Goal: Task Accomplishment & Management: Use online tool/utility

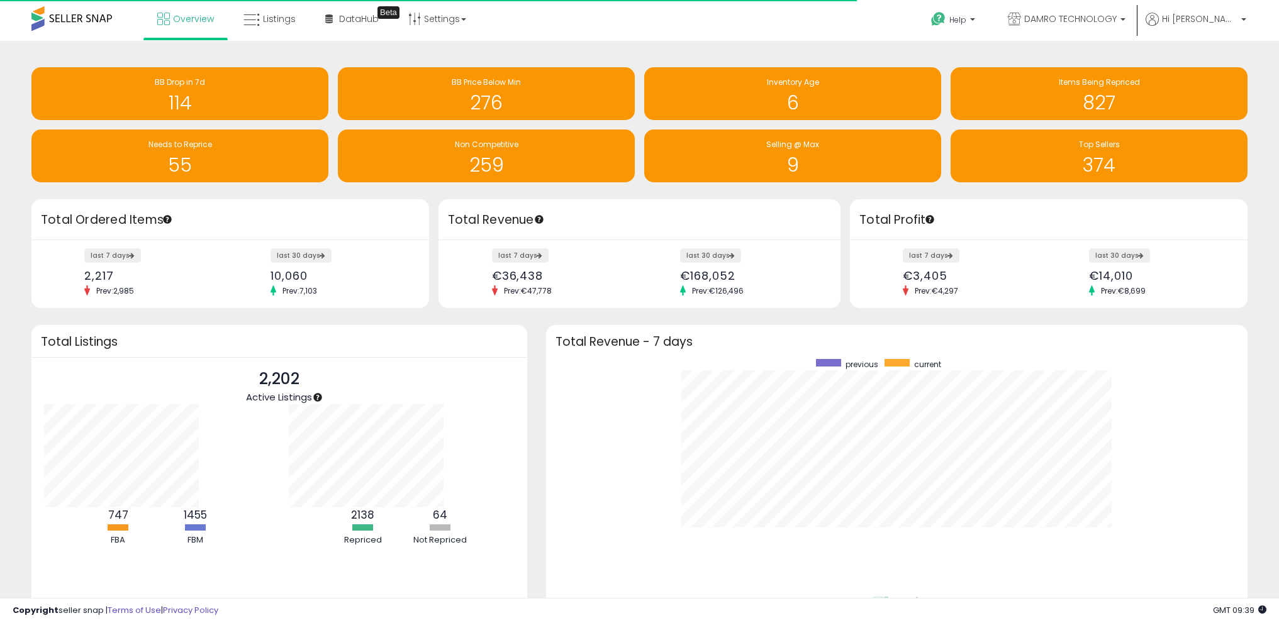
scroll to position [238, 676]
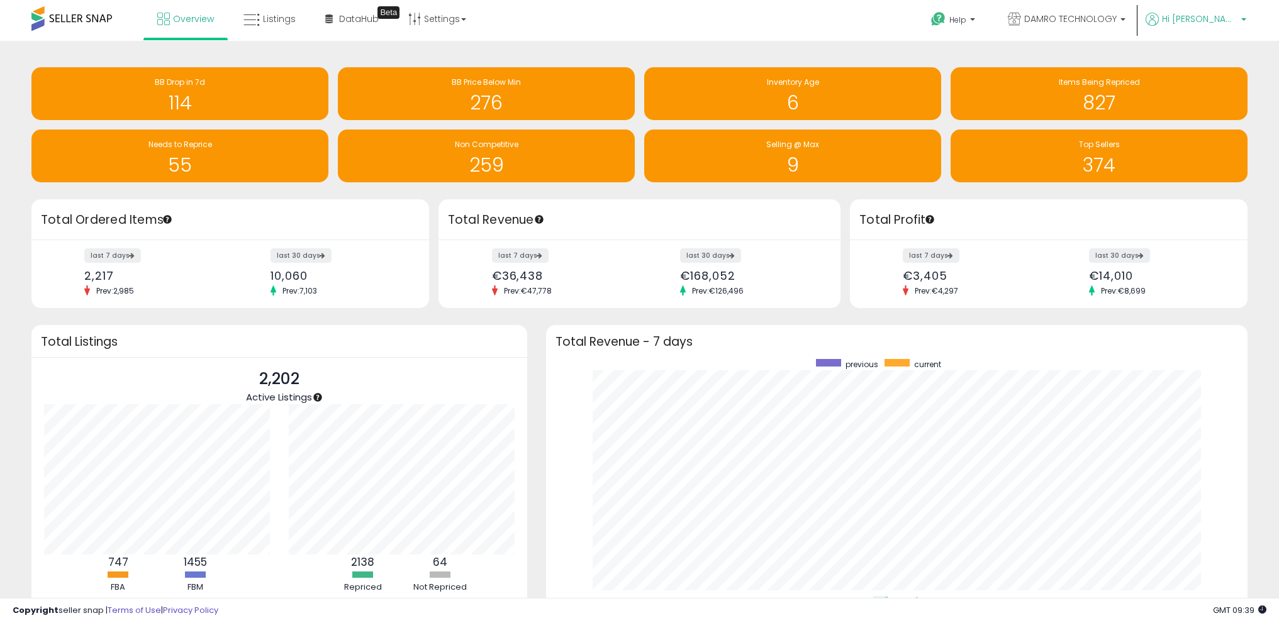
click at [938, 19] on span "Hi [PERSON_NAME]" at bounding box center [1199, 19] width 75 height 13
click at [82, 19] on span at bounding box center [71, 18] width 81 height 25
click at [186, 24] on span "Overview" at bounding box center [193, 19] width 41 height 13
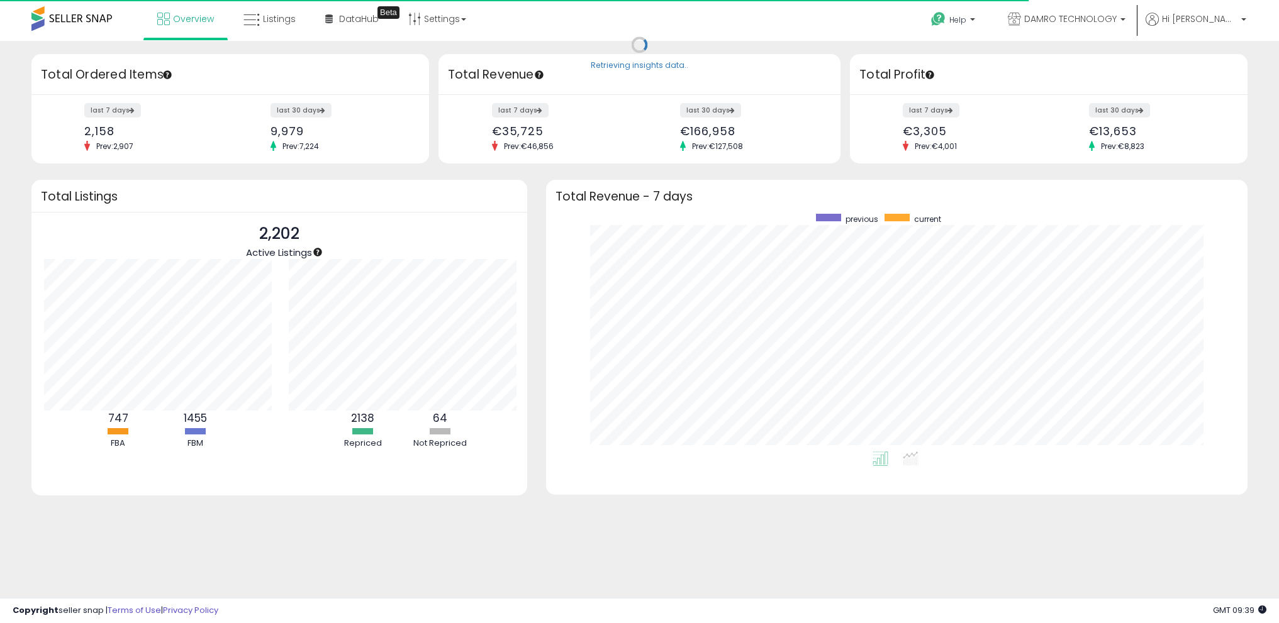
scroll to position [628725, 628287]
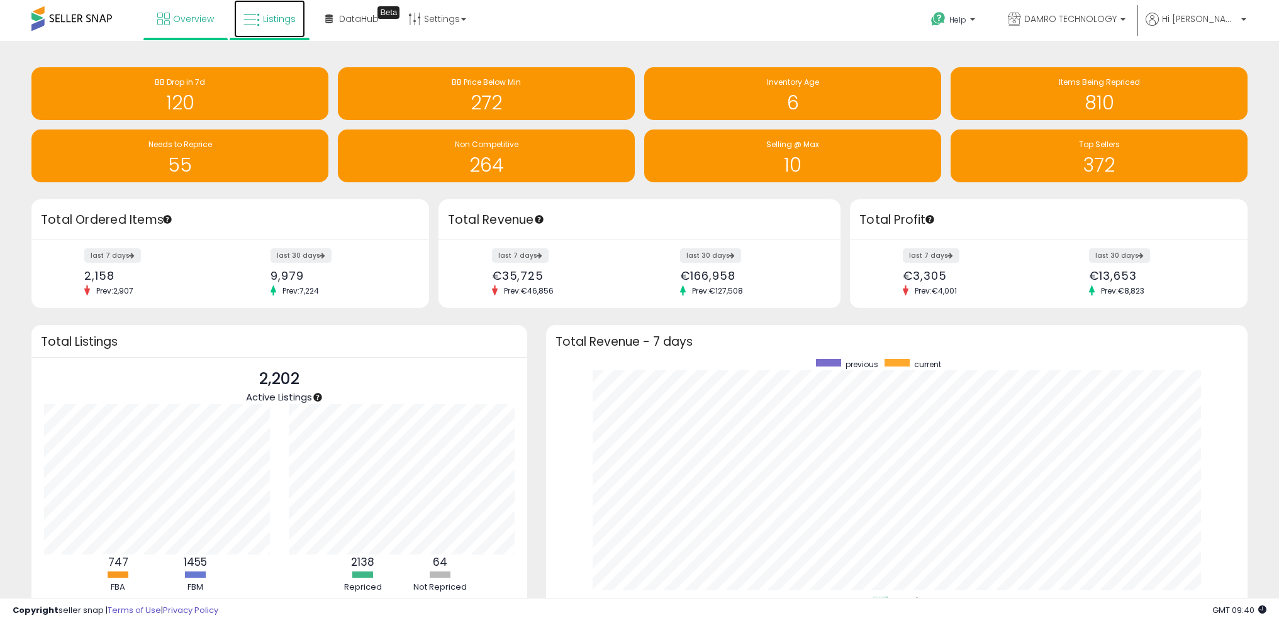
click at [272, 17] on span "Listings" at bounding box center [279, 19] width 33 height 13
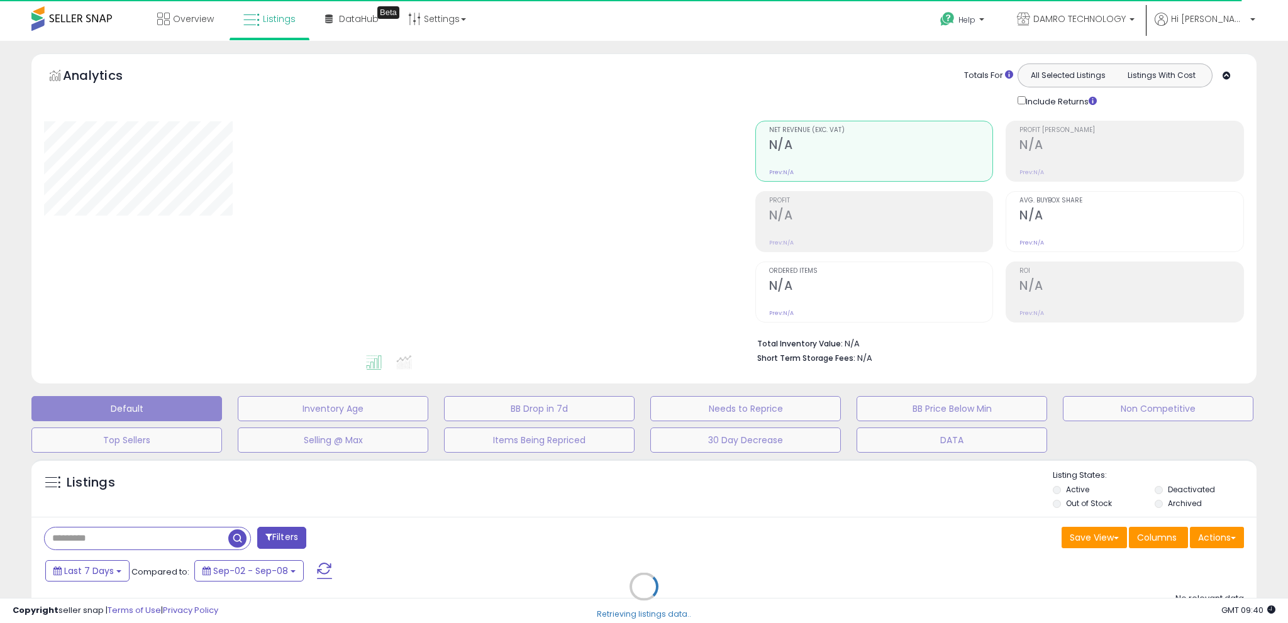
click at [1221, 541] on div "Retrieving listings data.." at bounding box center [644, 596] width 1244 height 287
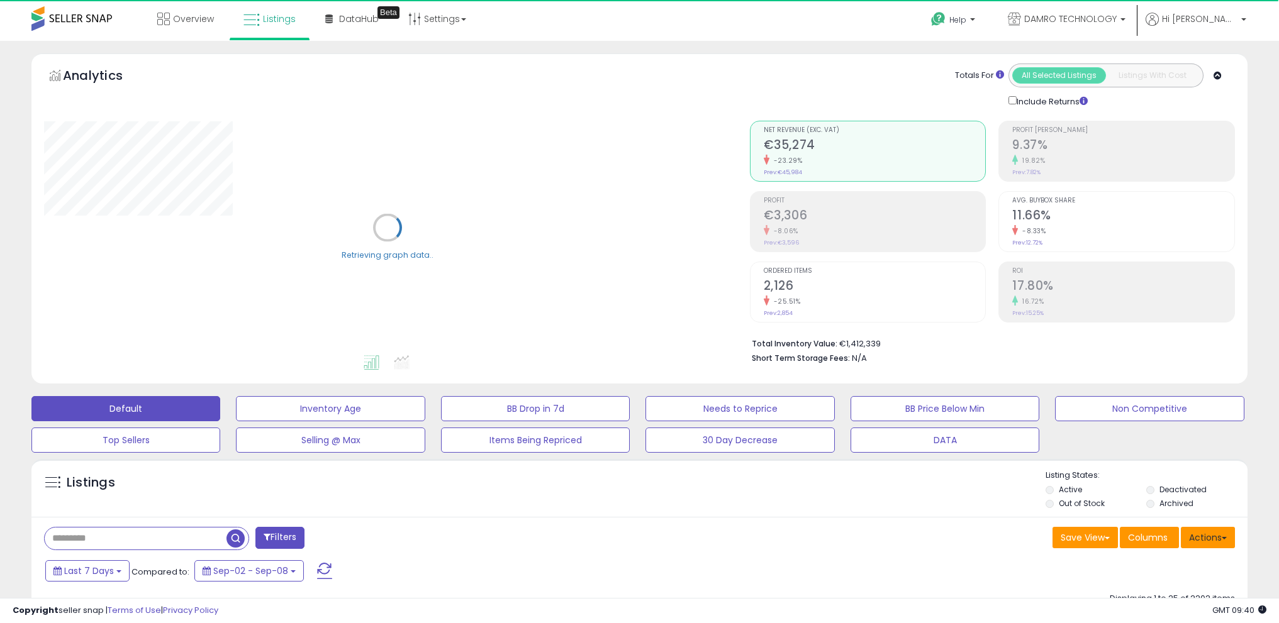
click at [1223, 538] on span at bounding box center [1223, 538] width 5 height 3
click at [1179, 563] on link "Import" at bounding box center [1156, 564] width 138 height 19
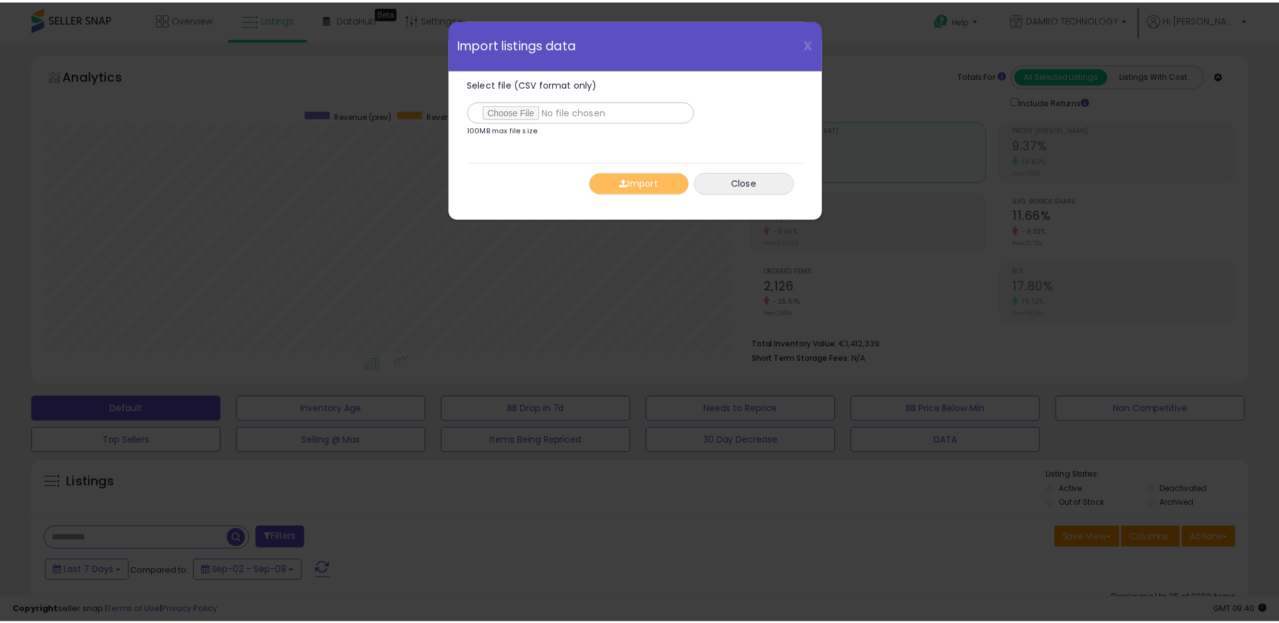
scroll to position [258, 711]
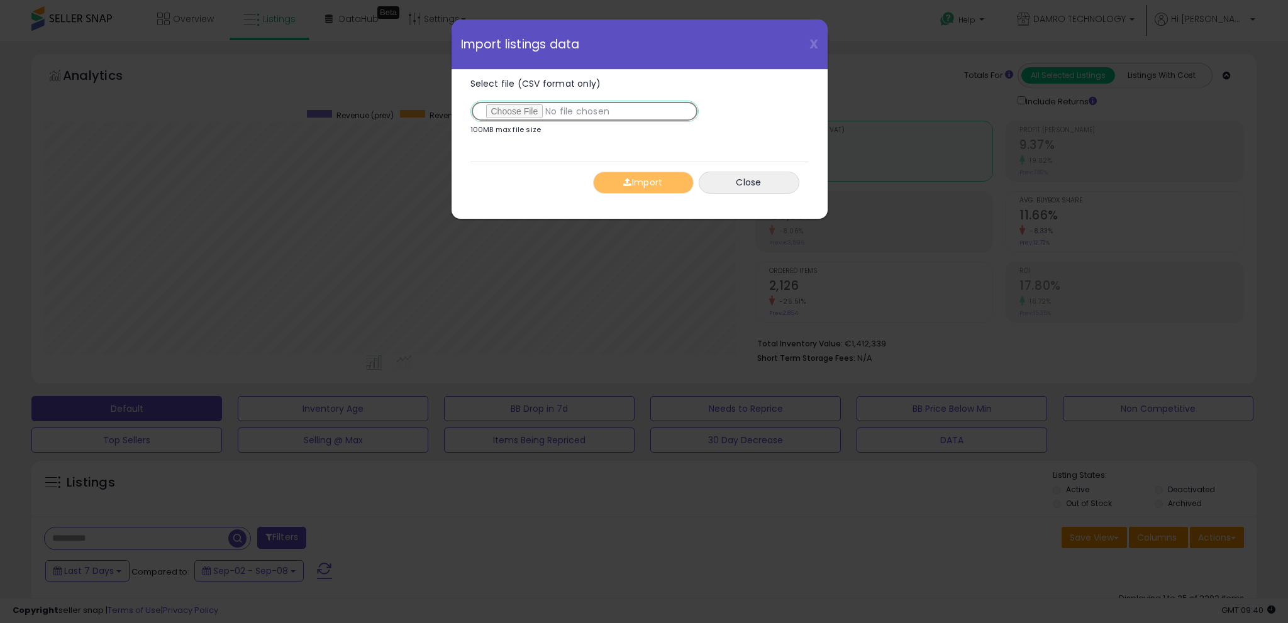
click at [525, 111] on input "Select file (CSV format only)" at bounding box center [584, 111] width 228 height 21
click at [628, 179] on span "button" at bounding box center [627, 182] width 8 height 9
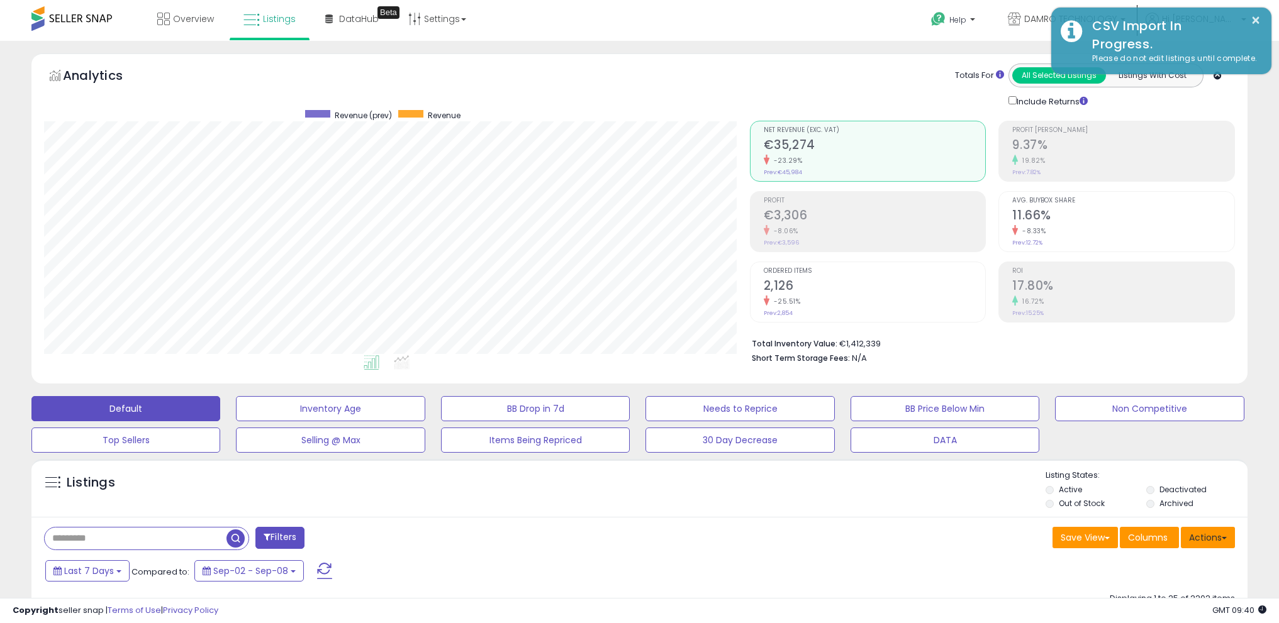
click at [1223, 533] on button "Actions" at bounding box center [1208, 537] width 54 height 21
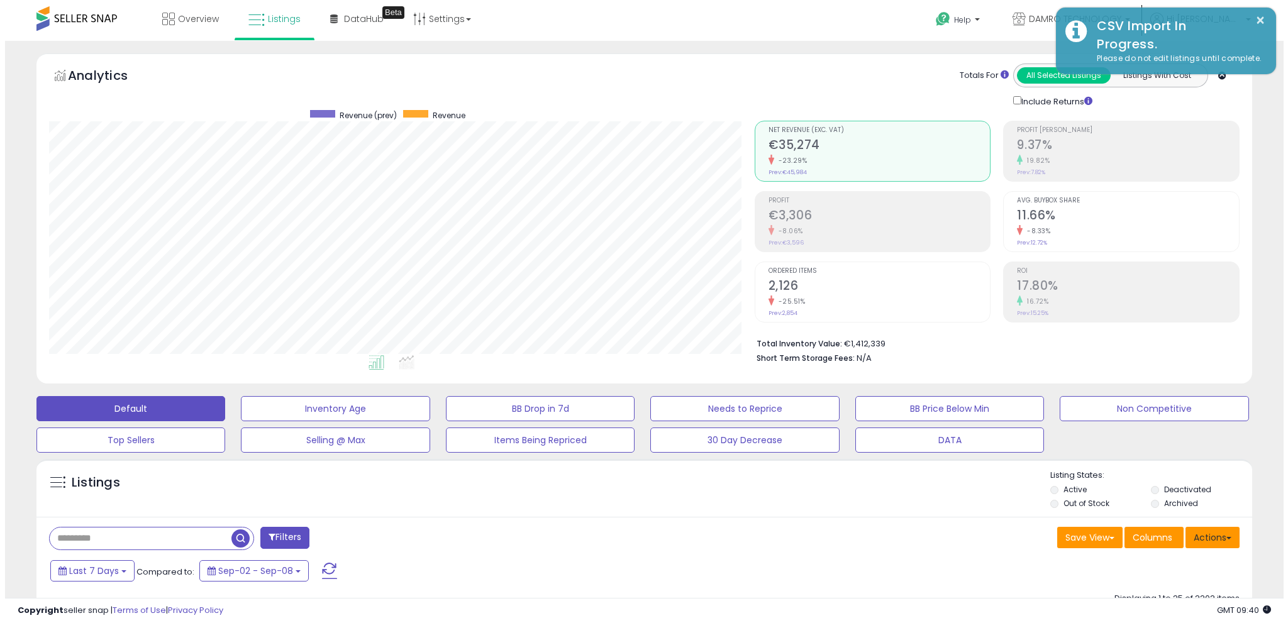
scroll to position [628705, 628258]
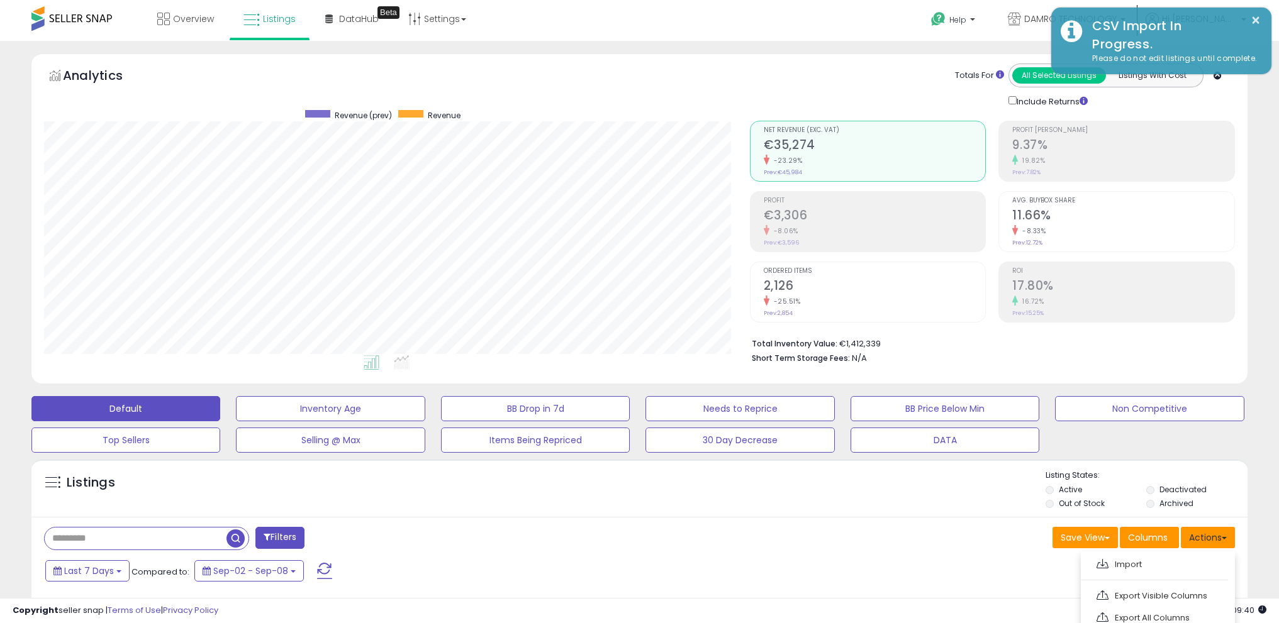
click at [1203, 538] on button "Actions" at bounding box center [1208, 537] width 54 height 21
click at [1200, 538] on button "Actions" at bounding box center [1208, 537] width 54 height 21
click at [1189, 560] on link "Import" at bounding box center [1156, 564] width 138 height 19
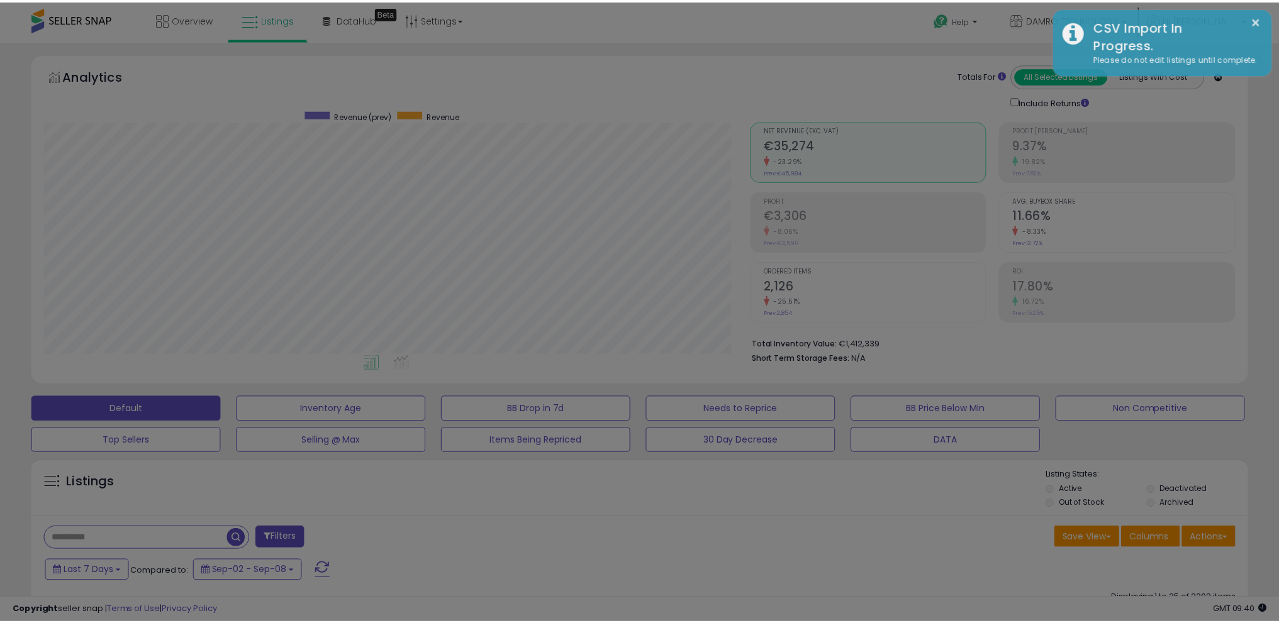
scroll to position [258, 711]
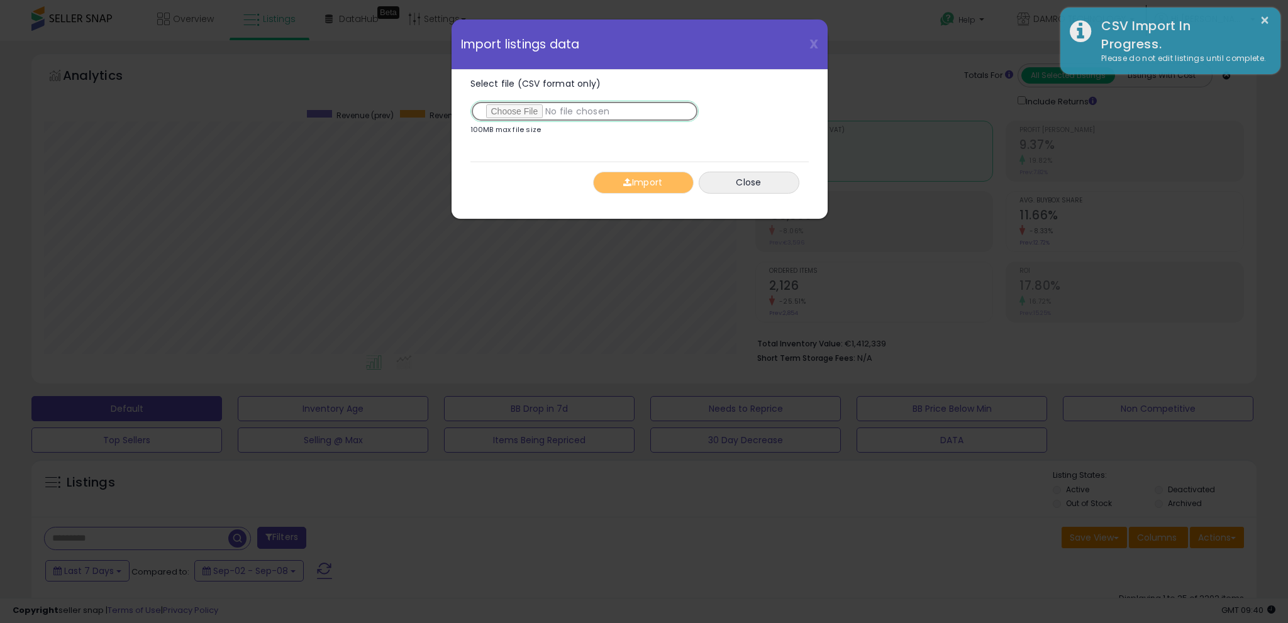
click at [510, 106] on input "Select file (CSV format only)" at bounding box center [584, 111] width 228 height 21
type input "**********"
click at [650, 170] on div "Import Close" at bounding box center [639, 183] width 338 height 42
click at [655, 182] on button "Import" at bounding box center [643, 183] width 101 height 22
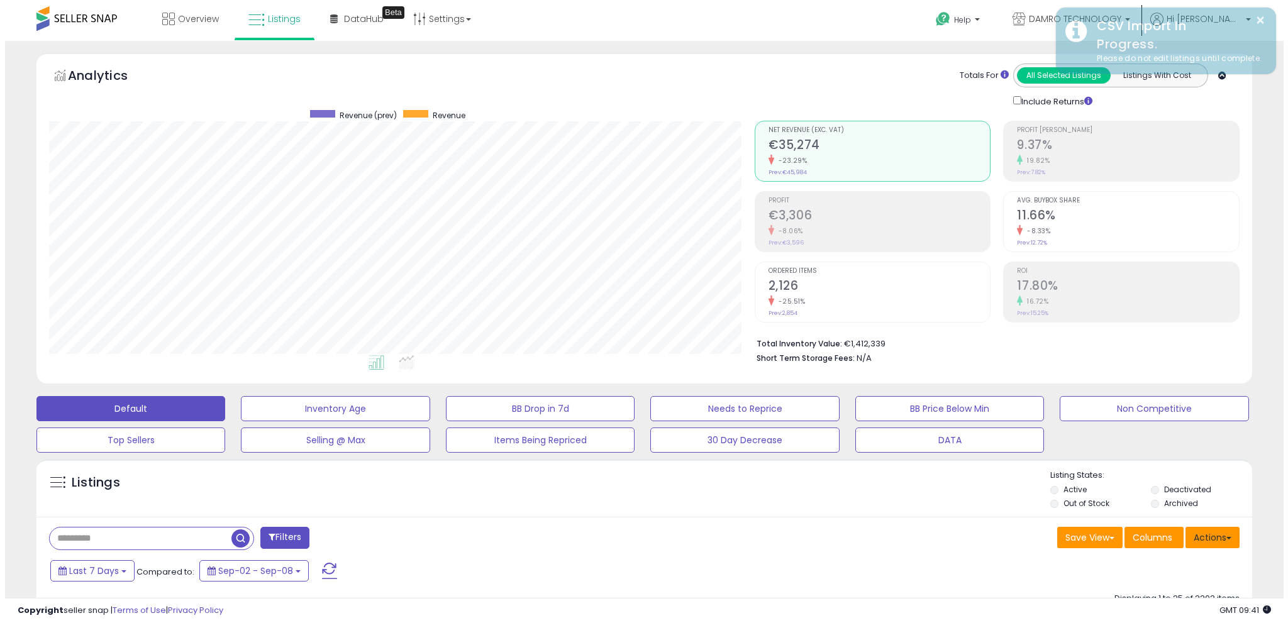
scroll to position [628705, 628258]
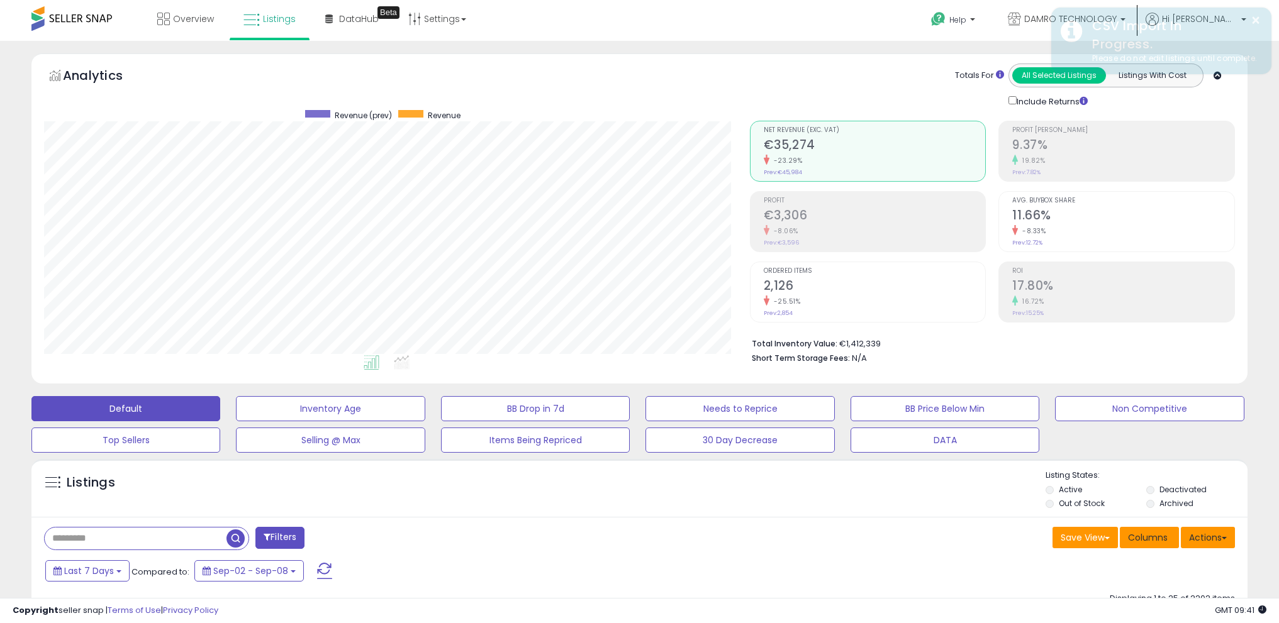
click at [1221, 538] on span at bounding box center [1223, 538] width 5 height 3
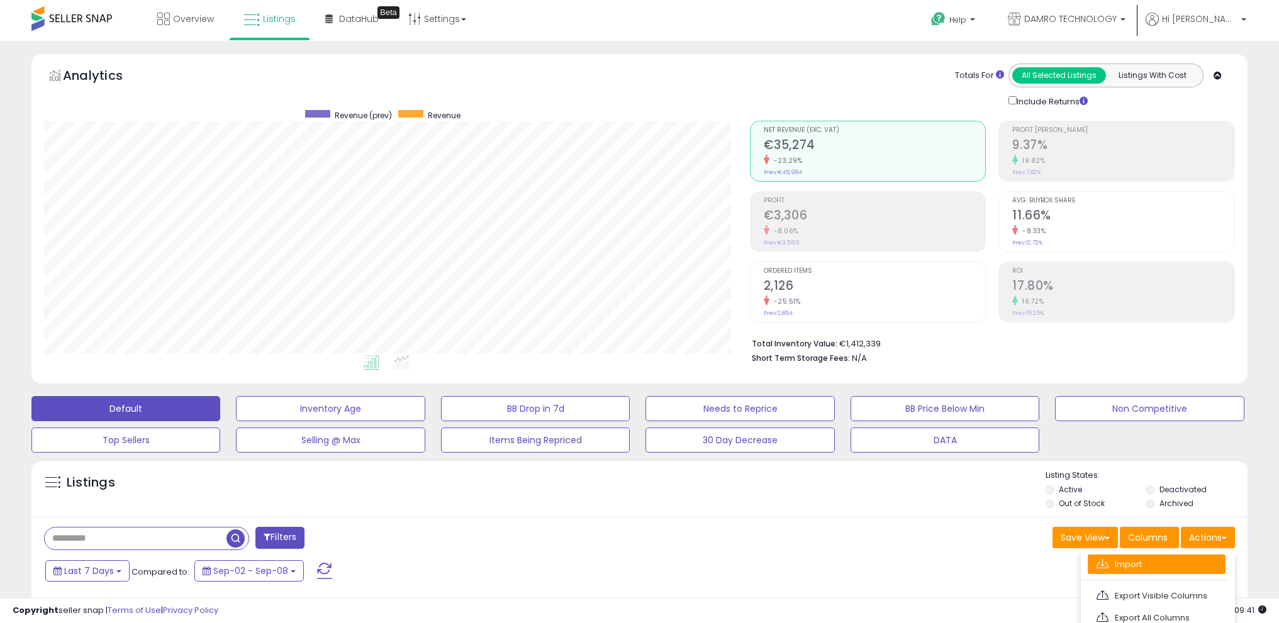
click at [1187, 559] on link "Import" at bounding box center [1156, 564] width 138 height 19
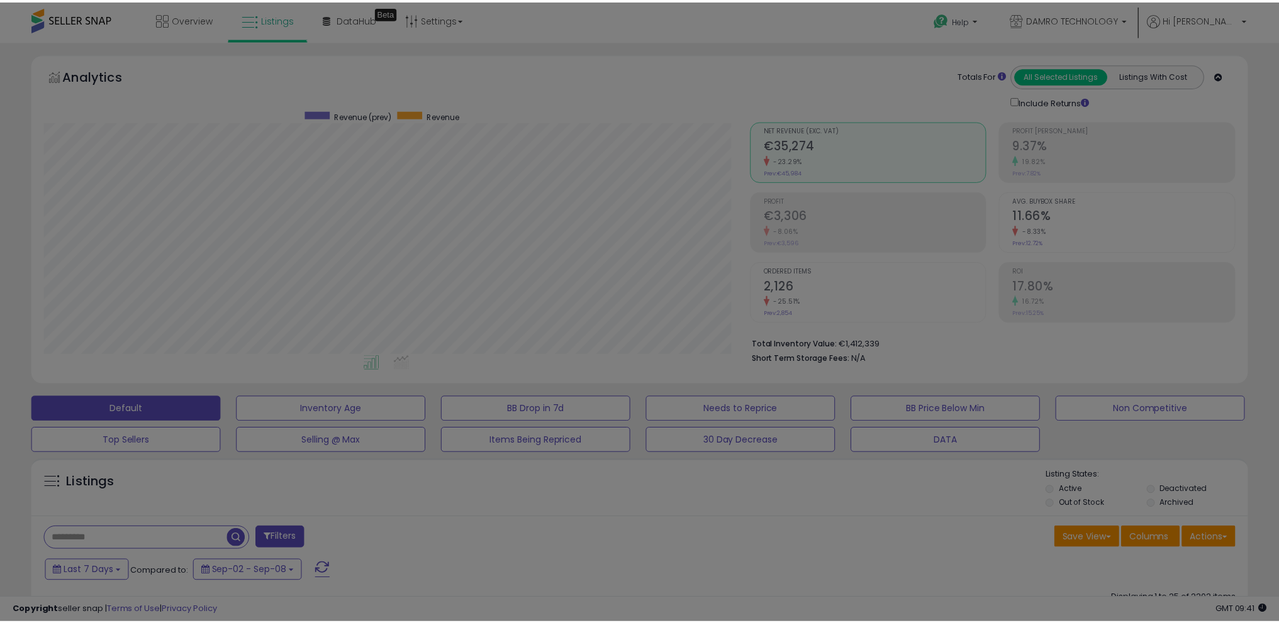
scroll to position [258, 711]
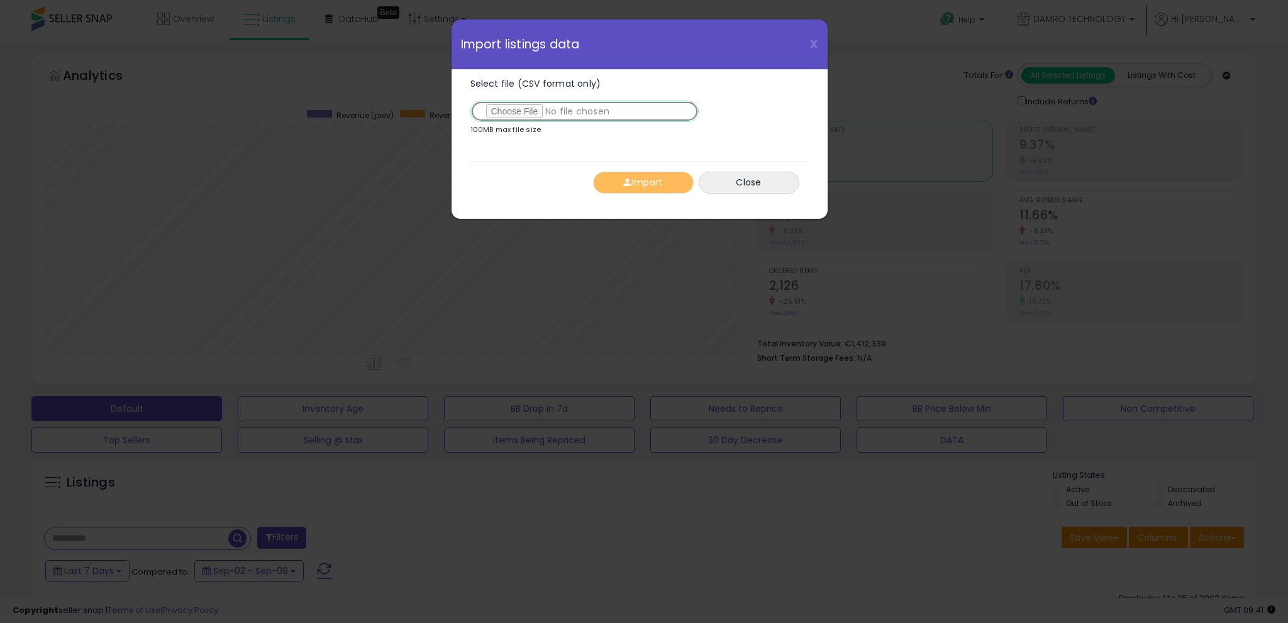
click at [521, 111] on input "Select file (CSV format only)" at bounding box center [584, 111] width 228 height 21
type input "**********"
click at [637, 190] on button "Import" at bounding box center [643, 183] width 101 height 22
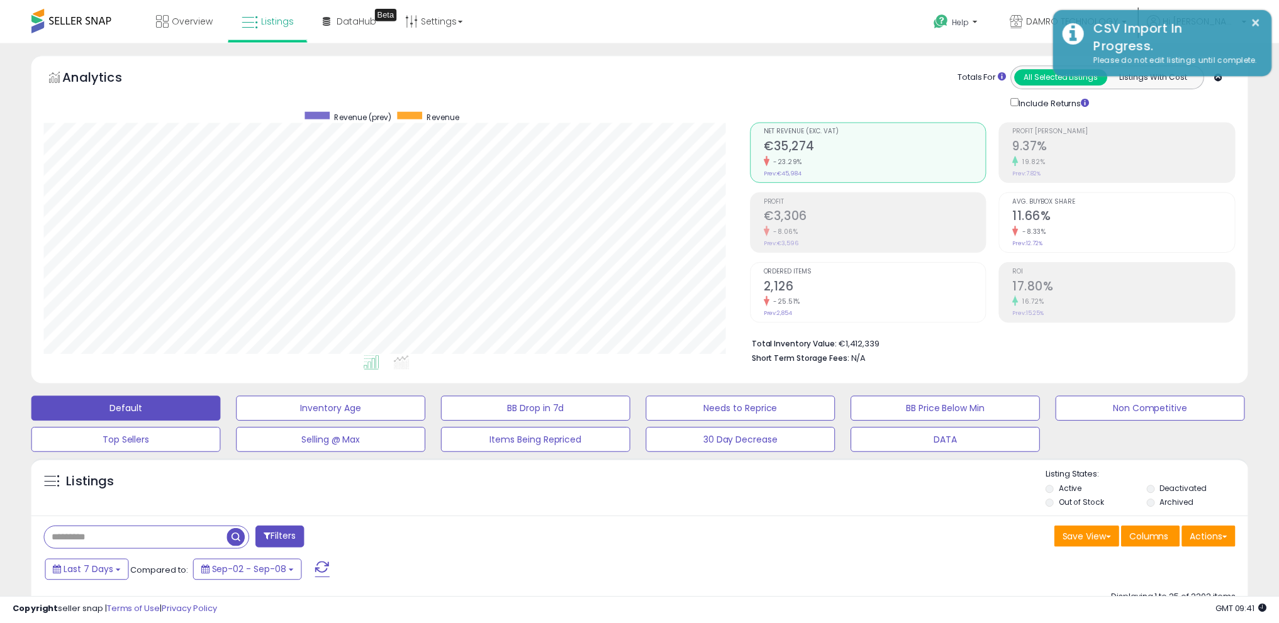
scroll to position [628705, 628258]
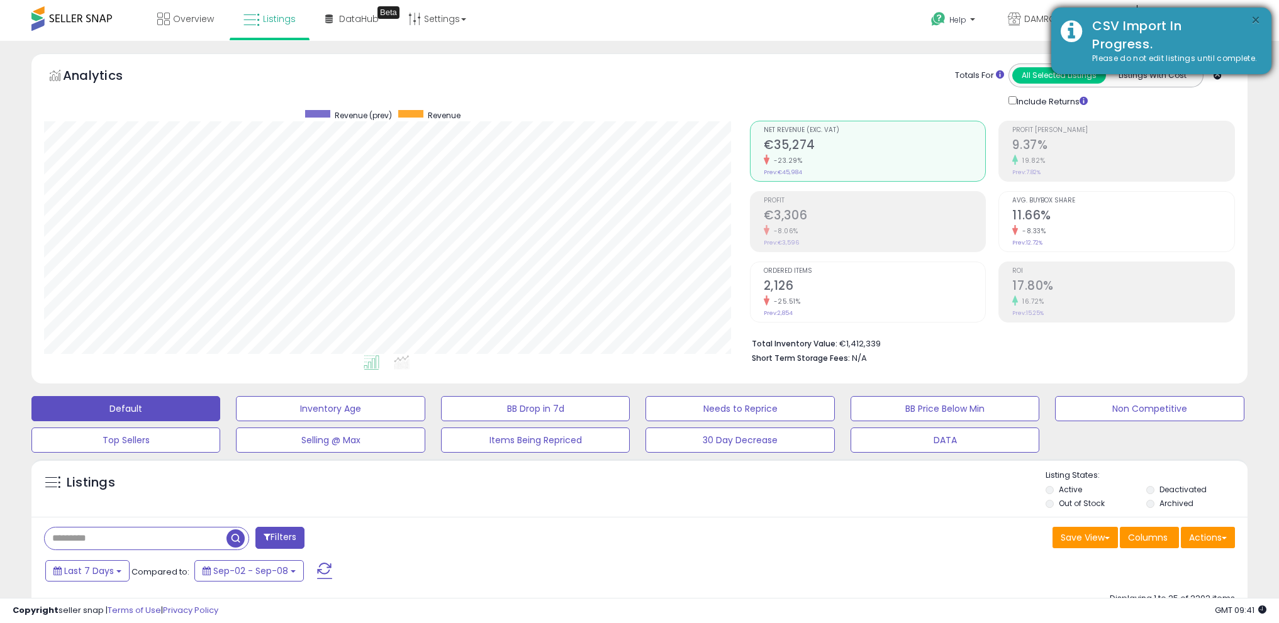
click at [1255, 19] on button "×" at bounding box center [1255, 21] width 10 height 16
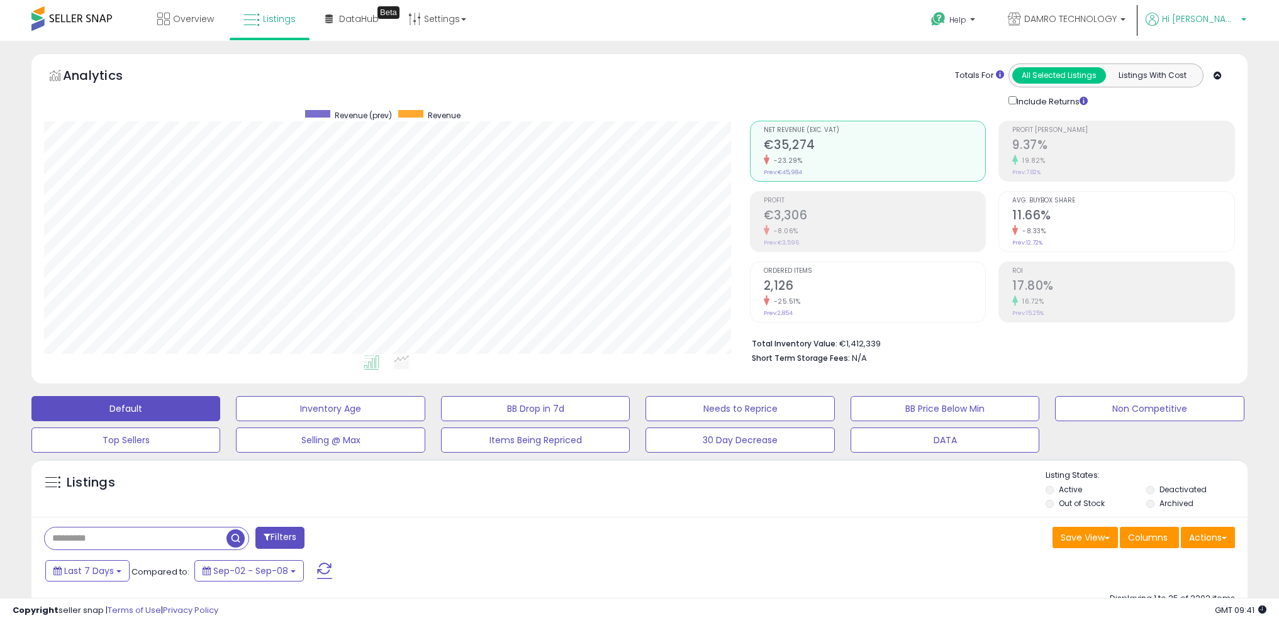
click at [1236, 23] on span "Hi [PERSON_NAME]" at bounding box center [1199, 19] width 75 height 13
click at [1218, 133] on link "Logout" at bounding box center [1218, 133] width 28 height 12
